Goal: Task Accomplishment & Management: Manage account settings

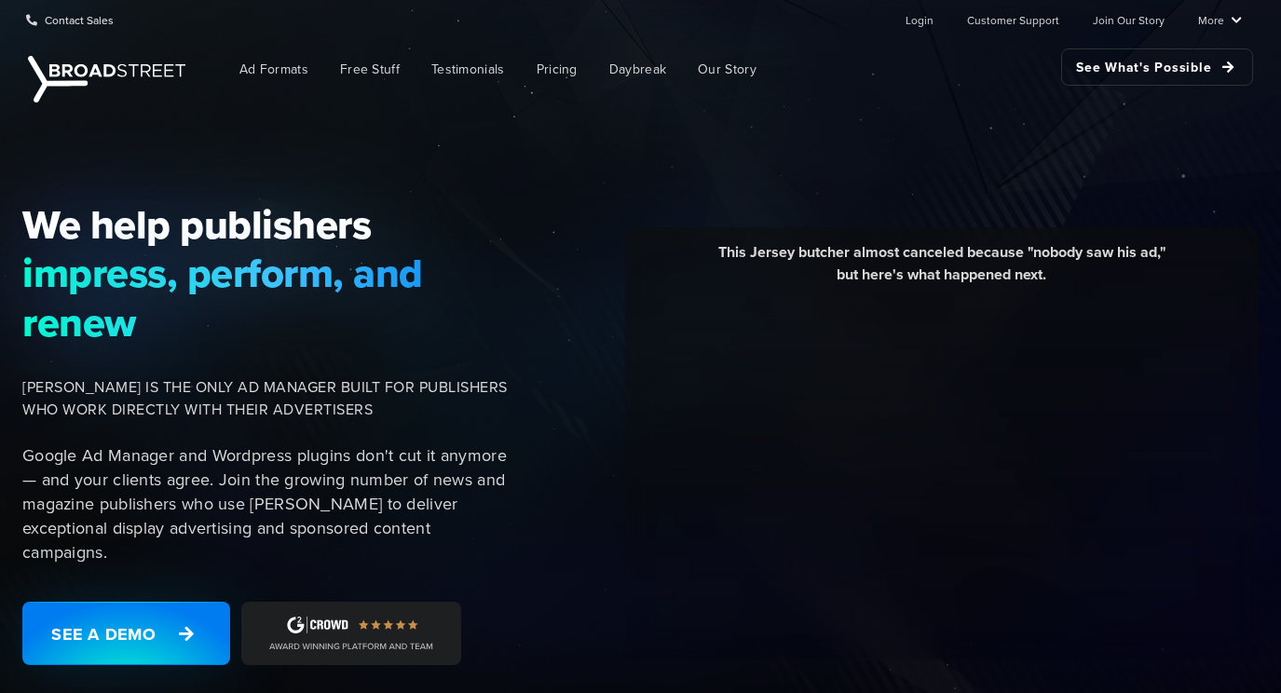
click at [934, 40] on nav "Ad Formats Free Stuff Testimonials Pricing Daybreak Our Story See What's Possib…" at bounding box center [725, 69] width 1058 height 61
click at [929, 32] on link "Login" at bounding box center [920, 19] width 28 height 37
click at [934, 23] on link "Login" at bounding box center [920, 19] width 28 height 37
